Goal: Information Seeking & Learning: Learn about a topic

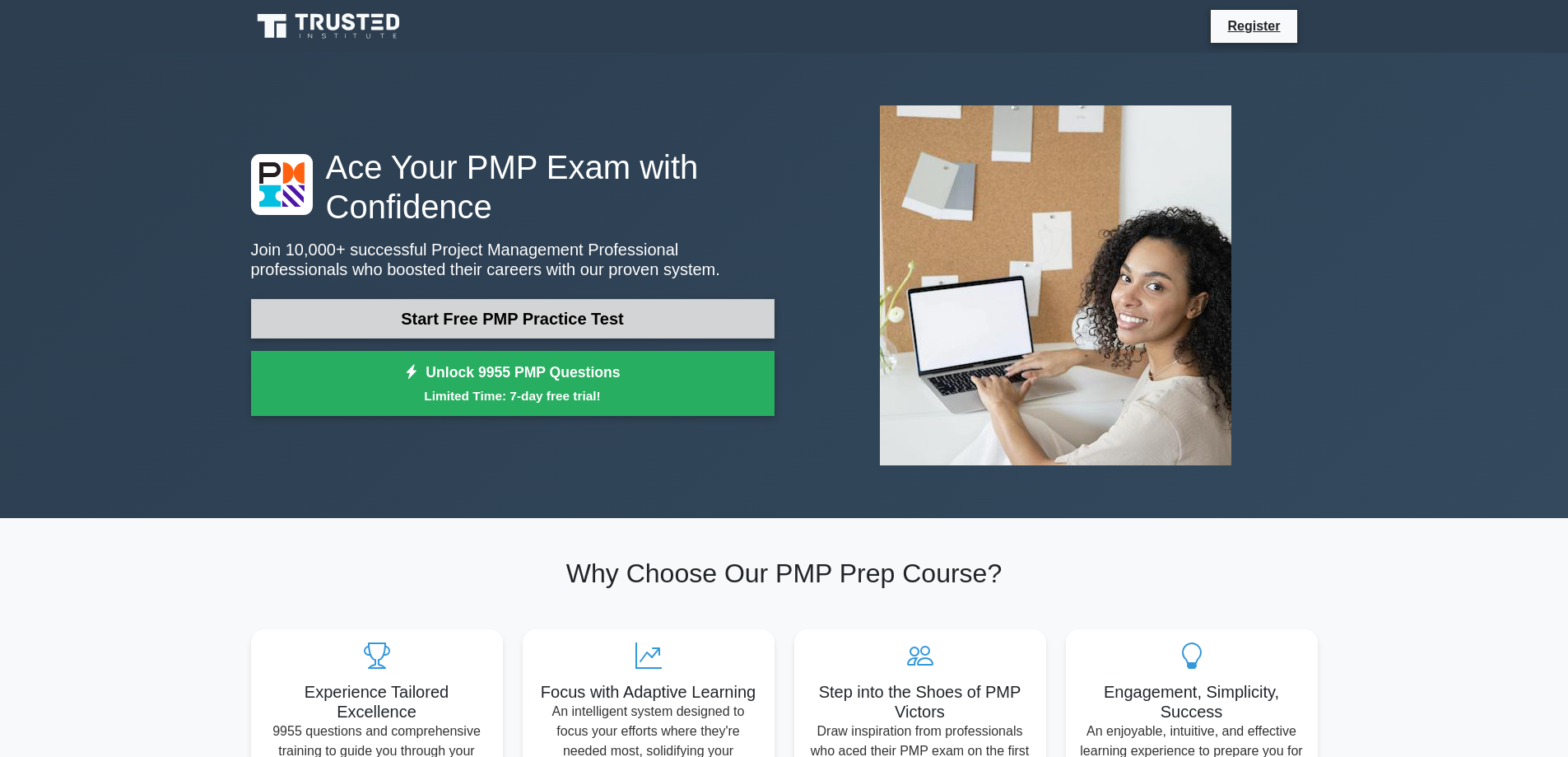
click at [563, 308] on link "Start Free PMP Practice Test" at bounding box center [513, 318] width 524 height 40
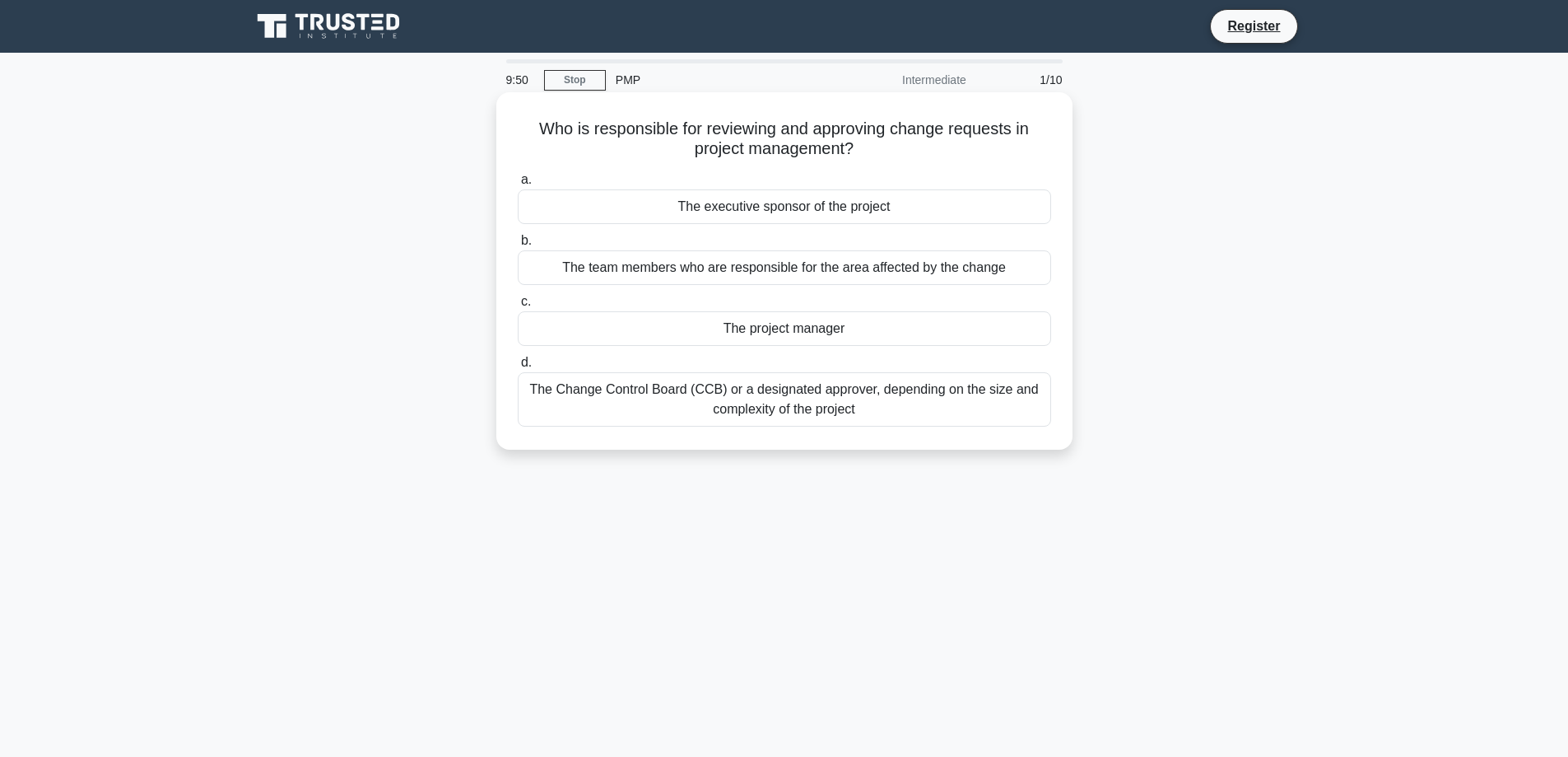
click at [824, 332] on div "The project manager" at bounding box center [784, 328] width 534 height 34
click at [518, 307] on input "c. The project manager" at bounding box center [518, 302] width 0 height 11
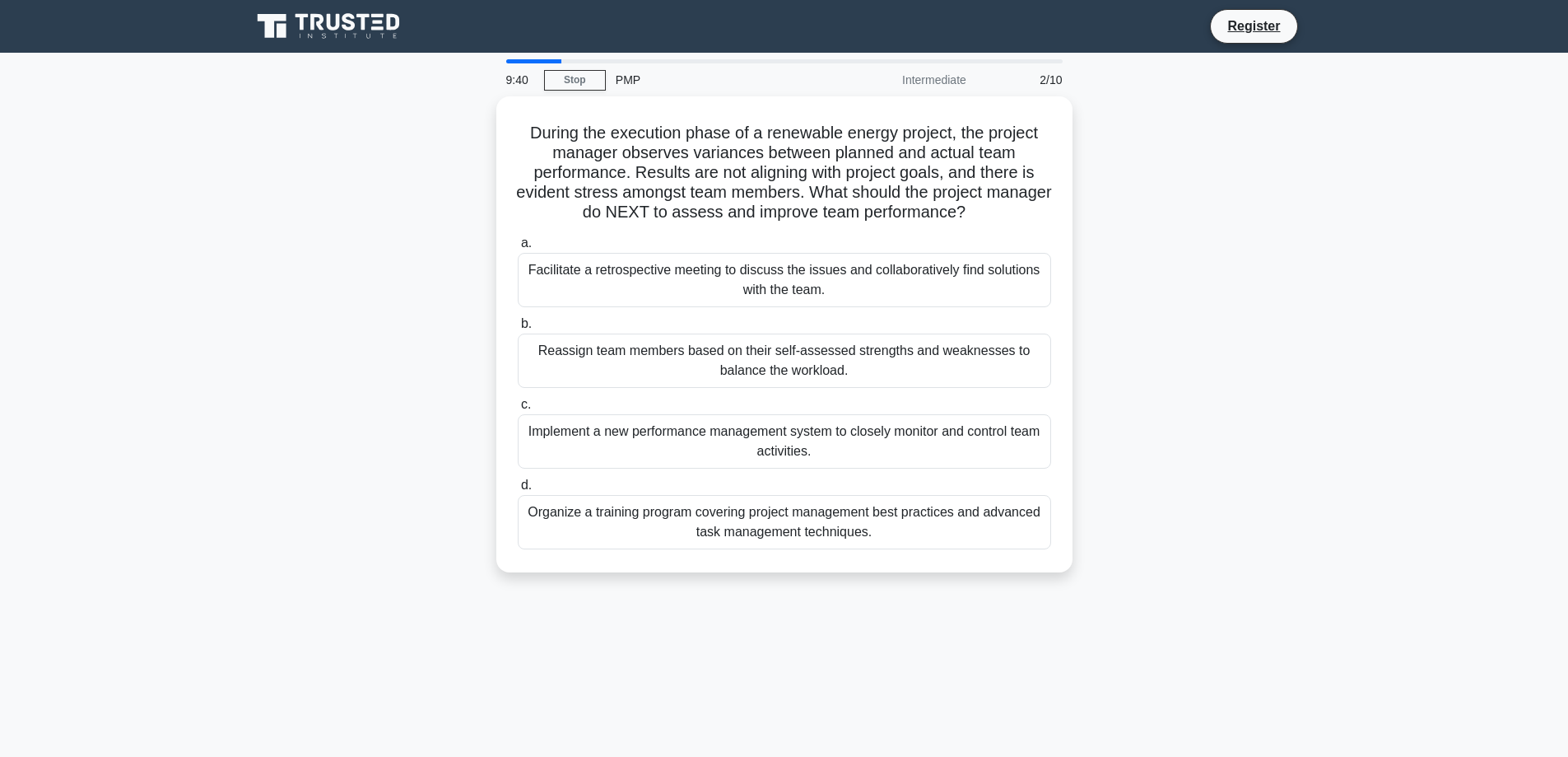
click at [639, 86] on div "PMP" at bounding box center [719, 79] width 227 height 33
click at [629, 84] on div "PMP" at bounding box center [719, 79] width 227 height 33
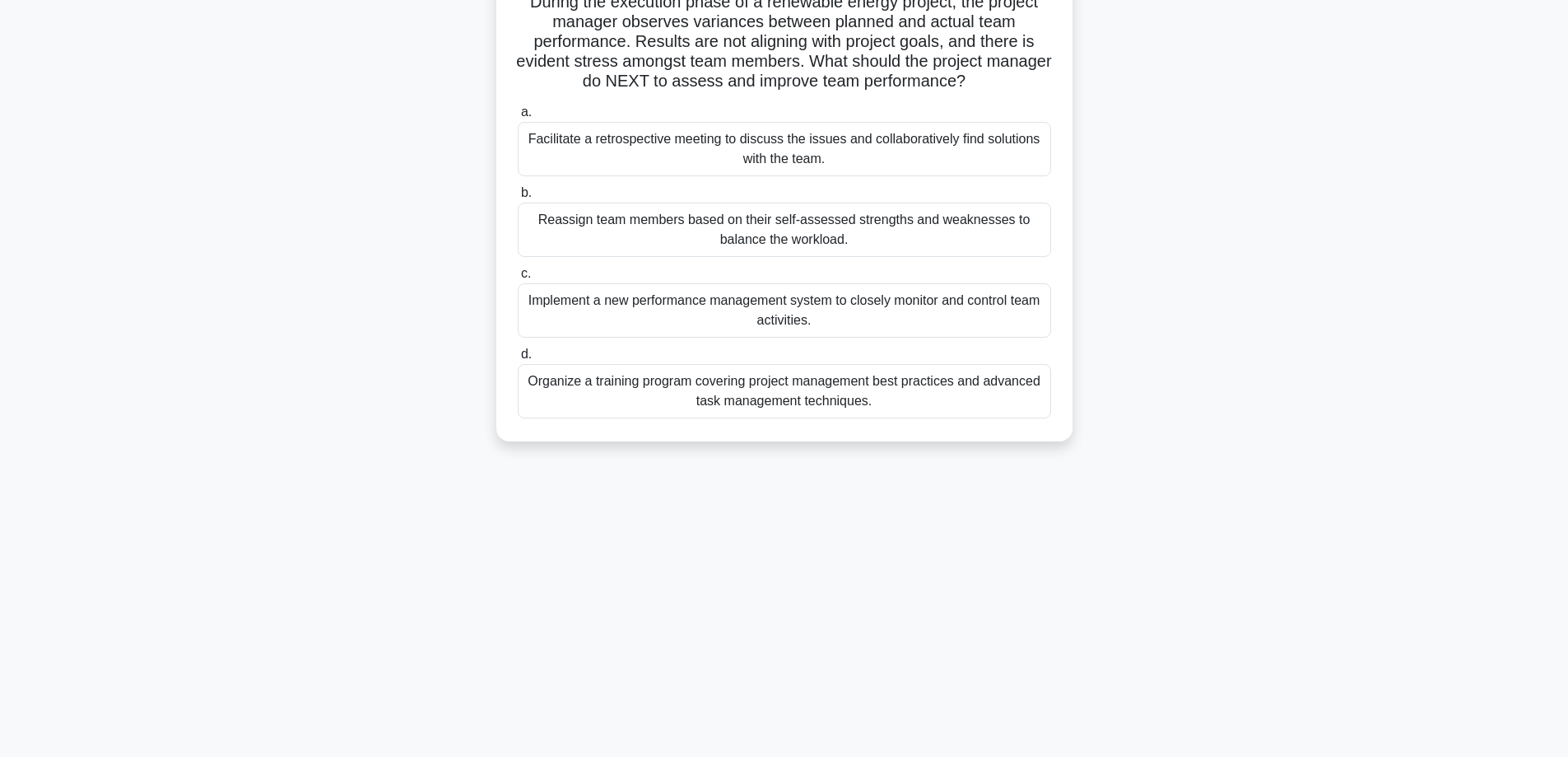
scroll to position [133, 0]
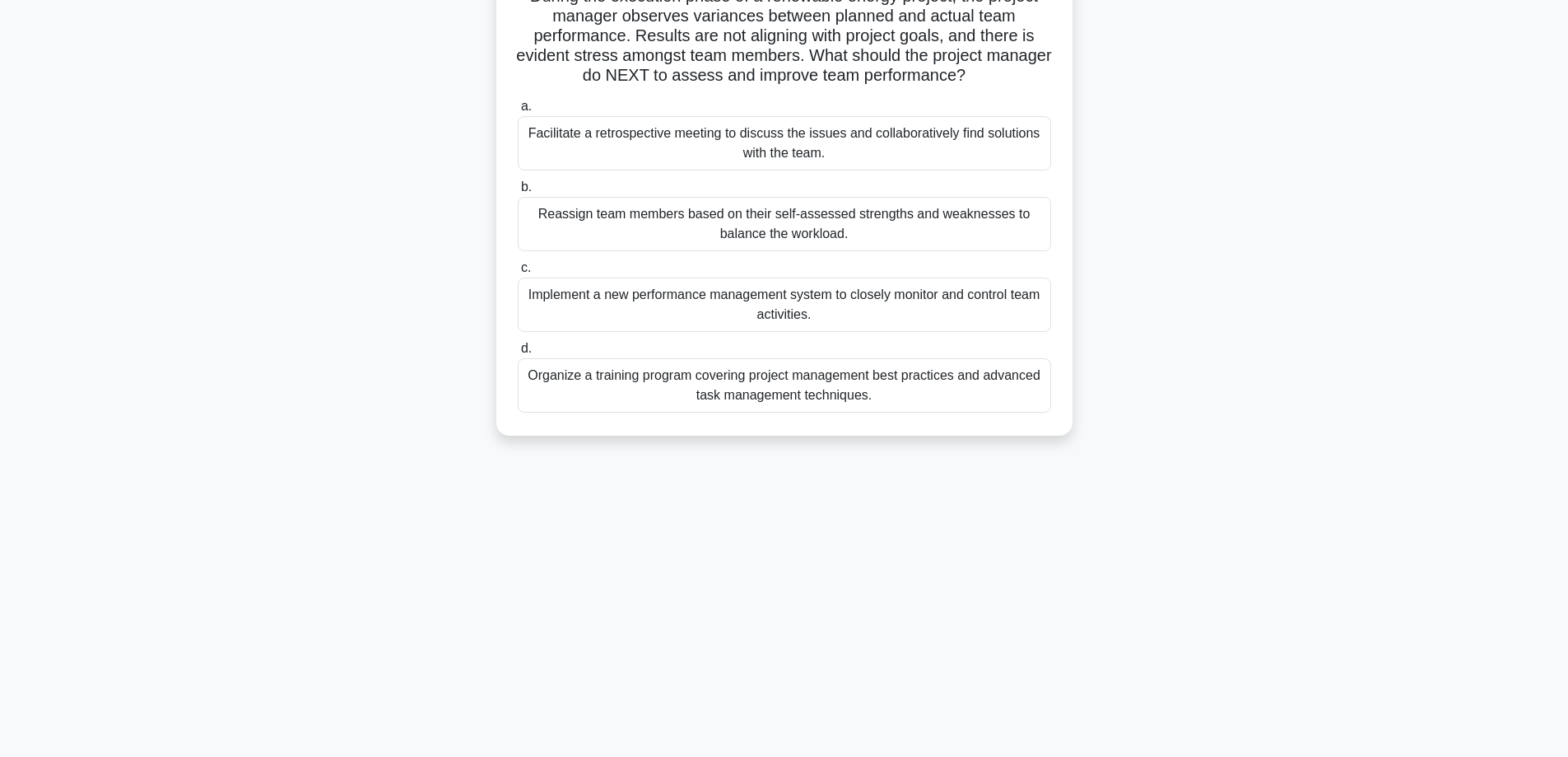
click at [694, 375] on div "Organize a training program covering project management best practices and adva…" at bounding box center [784, 385] width 534 height 55
click at [518, 354] on input "d. Organize a training program covering project management best practices and a…" at bounding box center [518, 349] width 0 height 11
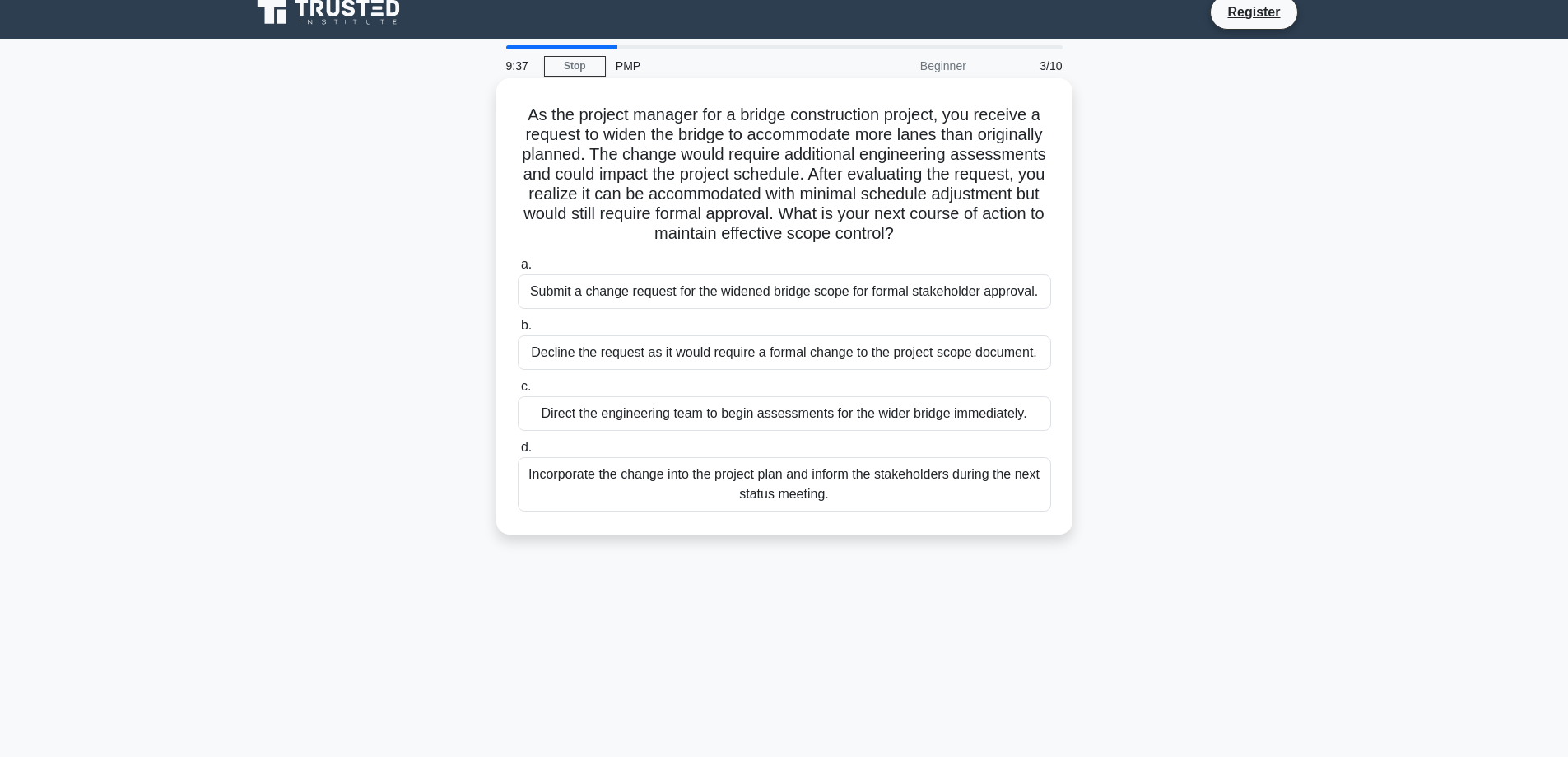
scroll to position [0, 0]
